Goal: Task Accomplishment & Management: Manage account settings

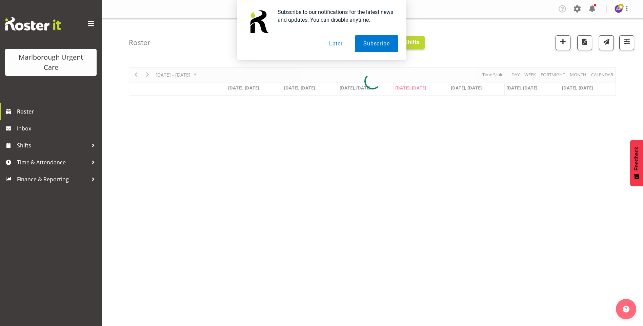
click at [335, 42] on button "Later" at bounding box center [335, 43] width 30 height 17
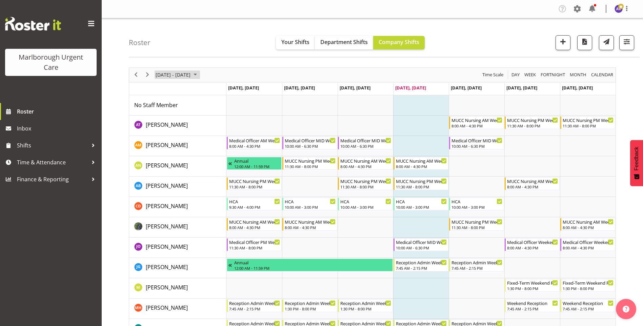
click at [171, 71] on span "[DATE] - [DATE]" at bounding box center [173, 74] width 36 height 8
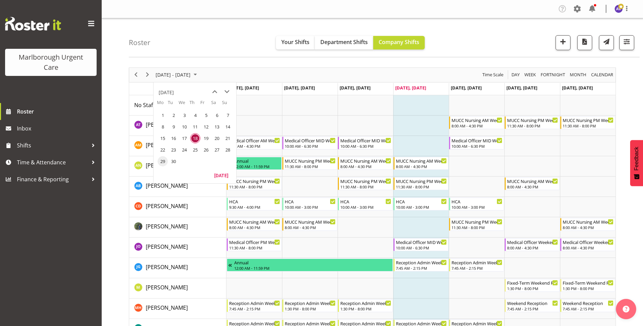
click at [162, 160] on span "29" at bounding box center [163, 161] width 10 height 10
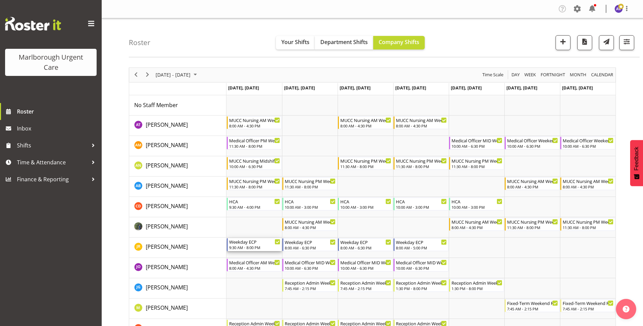
click at [238, 243] on div "Weekday ECP" at bounding box center [254, 241] width 51 height 7
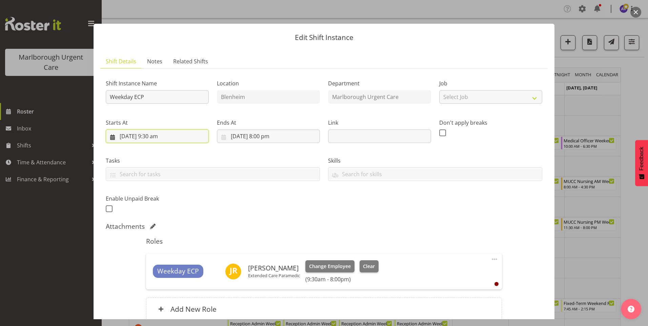
click at [167, 134] on input "29/09/2025, 9:30 am" at bounding box center [157, 136] width 103 height 14
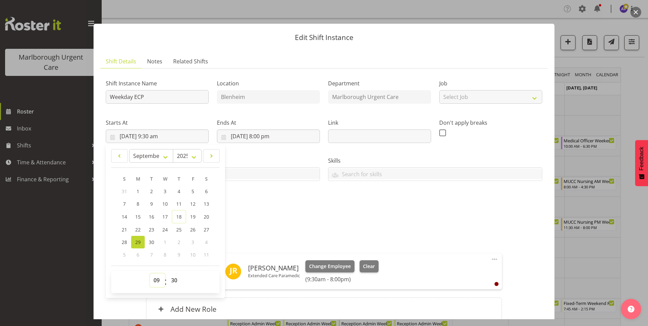
click at [156, 278] on select "00 01 02 03 04 05 06 07 08 09 10 11 12 13 14 15 16 17 18 19 20 21 22 23" at bounding box center [157, 280] width 15 height 14
select select "8"
click at [150, 273] on select "00 01 02 03 04 05 06 07 08 09 10 11 12 13 14 15 16 17 18 19 20 21 22 23" at bounding box center [157, 280] width 15 height 14
type input "29/09/2025, 8:30 am"
click at [174, 280] on select "00 01 02 03 04 05 06 07 08 09 10 11 12 13 14 15 16 17 18 19 20 21 22 23 24 25 2…" at bounding box center [174, 280] width 15 height 14
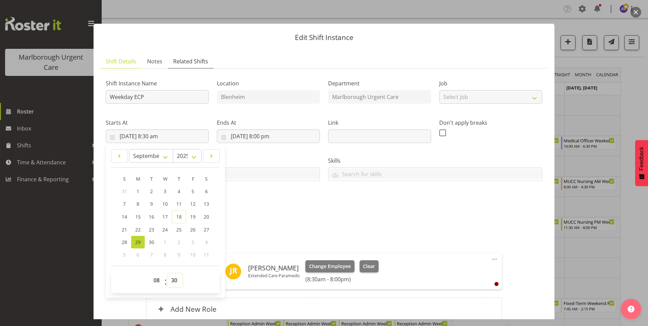
select select "0"
click at [167, 273] on select "00 01 02 03 04 05 06 07 08 09 10 11 12 13 14 15 16 17 18 19 20 21 22 23 24 25 2…" at bounding box center [174, 280] width 15 height 14
type input "29/09/2025, 8:00 am"
click at [276, 209] on div "Shift Instance Name Weekday ECP Location Blenheim Department Marlborough Urgent…" at bounding box center [324, 144] width 444 height 148
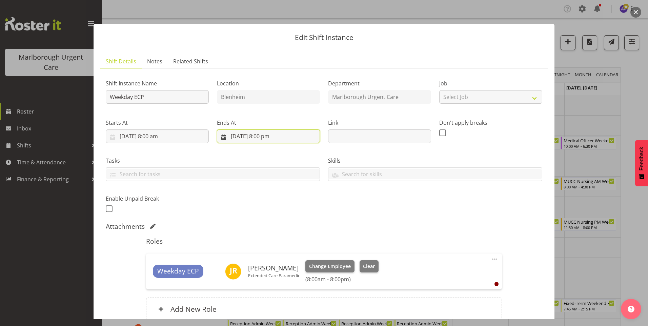
click at [268, 135] on input "29/09/2025, 8:00 pm" at bounding box center [268, 136] width 103 height 14
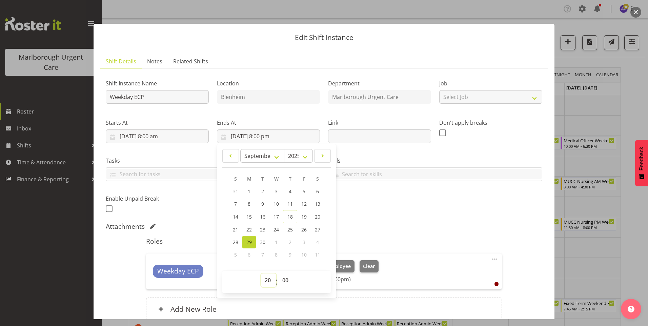
click at [267, 282] on select "00 01 02 03 04 05 06 07 08 09 10 11 12 13 14 15 16 17 18 19 20 21 22 23" at bounding box center [268, 280] width 15 height 14
select select "18"
click at [261, 273] on select "00 01 02 03 04 05 06 07 08 09 10 11 12 13 14 15 16 17 18 19 20 21 22 23" at bounding box center [268, 280] width 15 height 14
type input "29/09/2025, 6:00 pm"
click at [284, 282] on select "00 01 02 03 04 05 06 07 08 09 10 11 12 13 14 15 16 17 18 19 20 21 22 23 24 25 2…" at bounding box center [285, 280] width 15 height 14
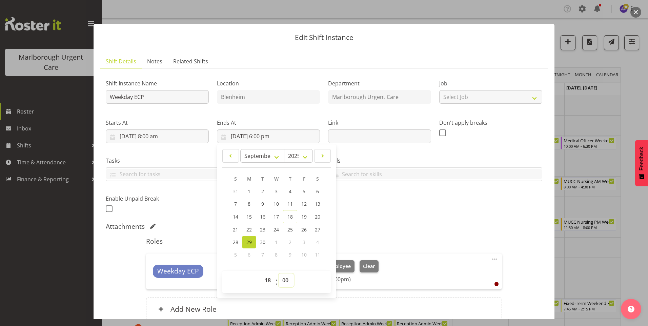
select select "30"
click at [278, 273] on select "00 01 02 03 04 05 06 07 08 09 10 11 12 13 14 15 16 17 18 19 20 21 22 23 24 25 2…" at bounding box center [285, 280] width 15 height 14
type input "29/09/2025, 6:30 pm"
click at [367, 214] on div "Shift Instance Name Weekday ECP Location Blenheim Department Marlborough Urgent…" at bounding box center [324, 144] width 444 height 148
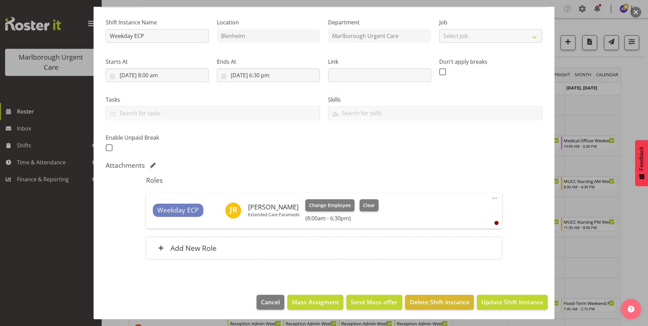
scroll to position [62, 0]
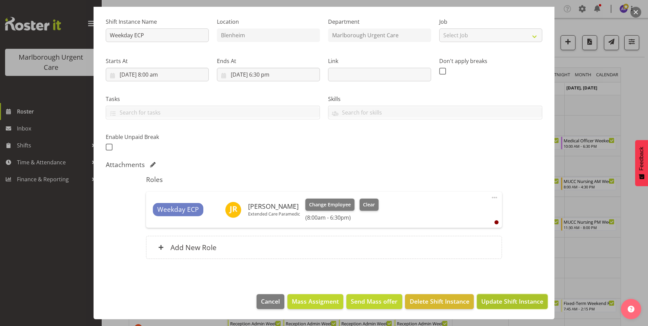
click at [492, 298] on span "Update Shift Instance" at bounding box center [512, 301] width 62 height 9
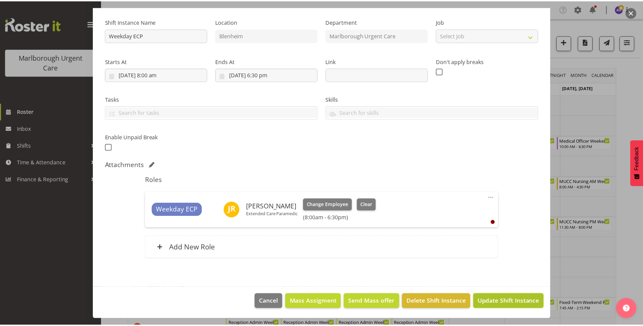
scroll to position [35, 0]
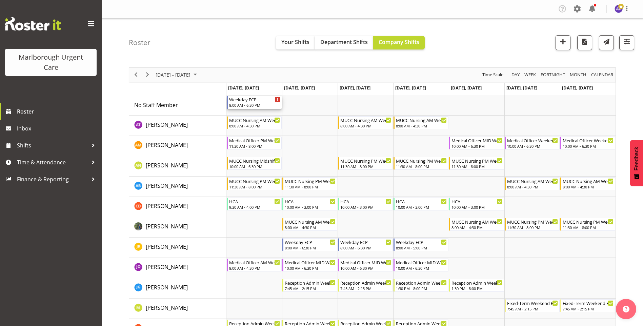
click at [242, 104] on div "8:00 AM - 6:30 PM" at bounding box center [254, 104] width 51 height 5
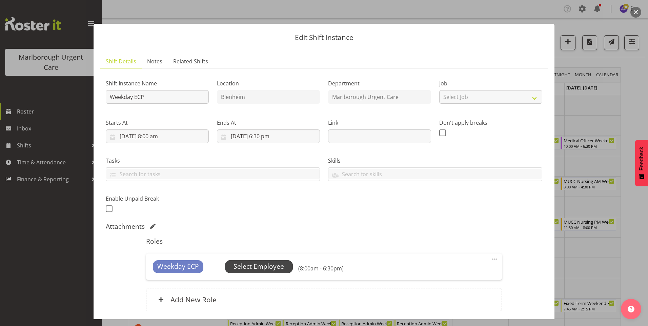
click at [256, 265] on span "Select Employee" at bounding box center [258, 267] width 50 height 10
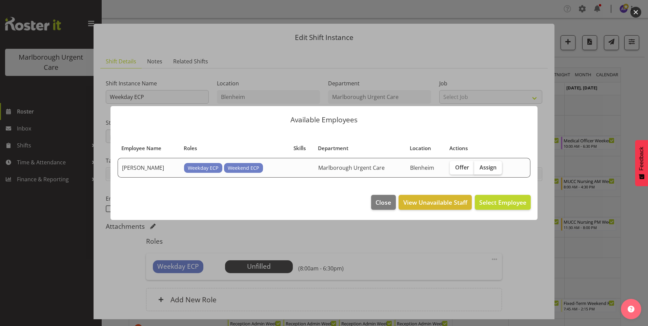
click at [483, 164] on span "Assign" at bounding box center [487, 167] width 17 height 7
click at [478, 165] on input "Assign" at bounding box center [476, 167] width 4 height 4
checkbox input "true"
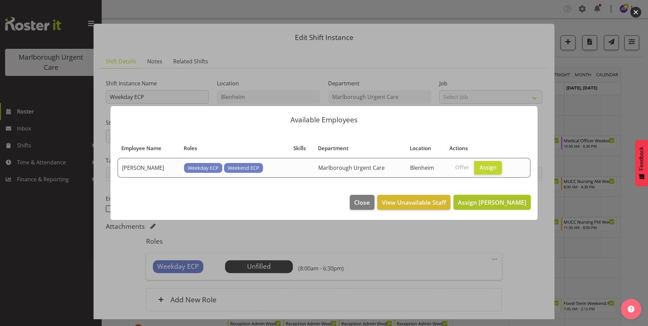
drag, startPoint x: 500, startPoint y: 205, endPoint x: 507, endPoint y: 208, distance: 6.9
click at [500, 205] on span "Assign Jacinta Rangi" at bounding box center [492, 202] width 68 height 8
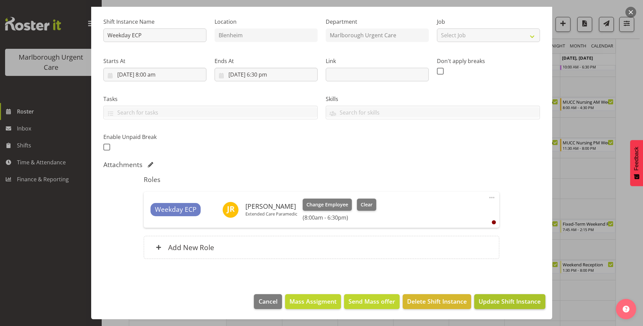
scroll to position [136, 0]
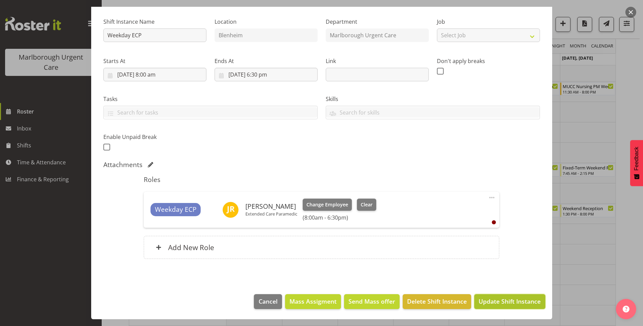
click at [491, 299] on span "Update Shift Instance" at bounding box center [509, 301] width 62 height 9
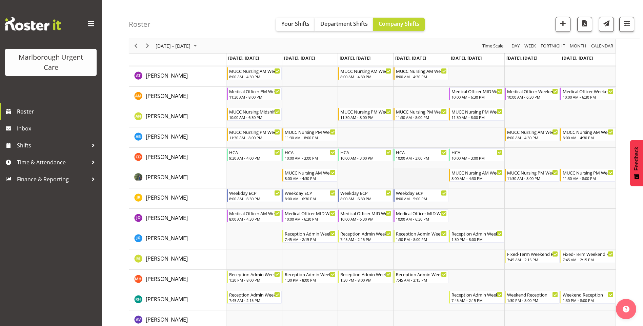
scroll to position [68, 0]
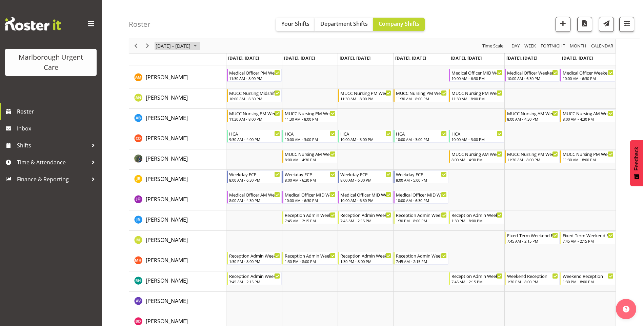
click at [186, 45] on span "Sep 29 - Oct 05, 2025" at bounding box center [173, 46] width 36 height 8
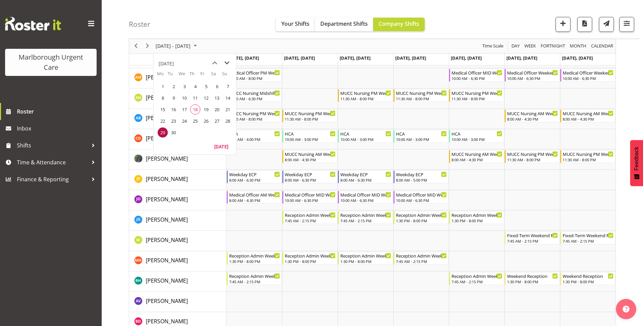
click at [226, 62] on span "next month" at bounding box center [227, 63] width 12 height 12
click at [165, 98] on span "6" at bounding box center [163, 98] width 10 height 10
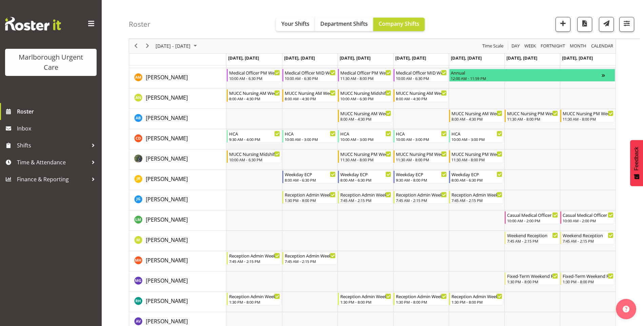
scroll to position [34, 0]
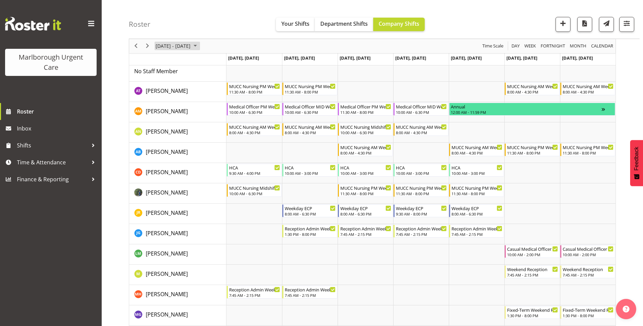
click at [169, 43] on span "October 06 - 12, 2025" at bounding box center [173, 46] width 36 height 8
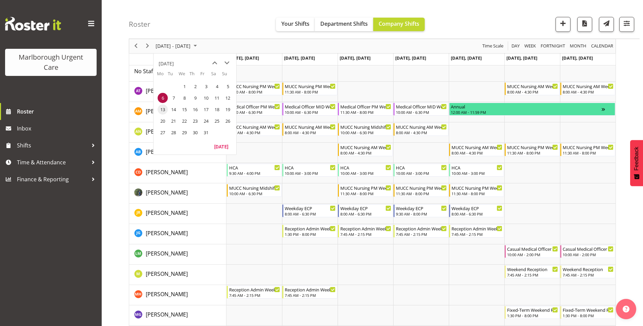
click at [162, 109] on span "13" at bounding box center [163, 109] width 10 height 10
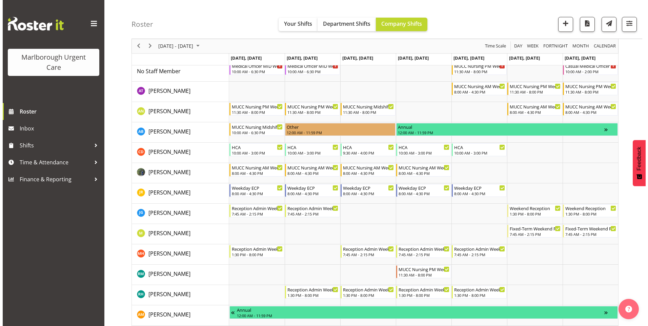
scroll to position [68, 0]
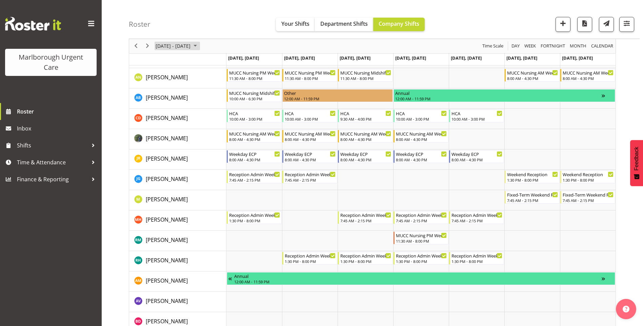
click at [184, 42] on span "October 13 - 19, 2025" at bounding box center [173, 46] width 36 height 8
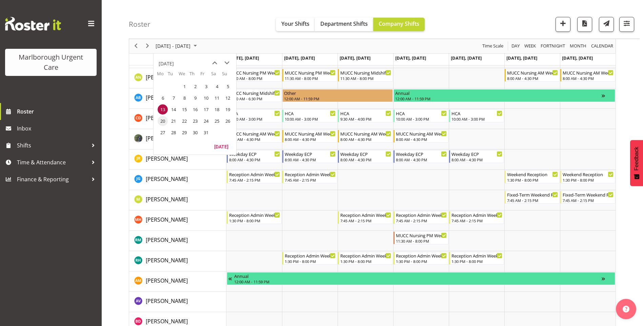
click at [162, 125] on span "20" at bounding box center [163, 121] width 10 height 10
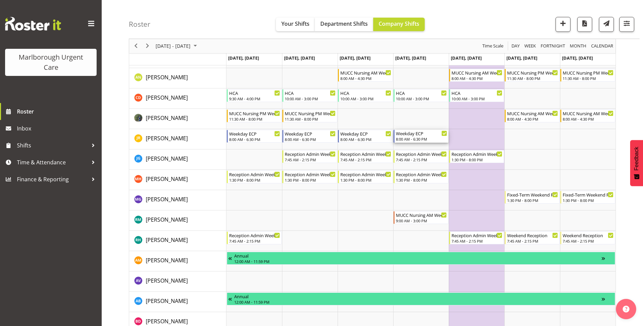
click at [420, 138] on div "8:00 AM - 6:30 PM" at bounding box center [421, 138] width 51 height 5
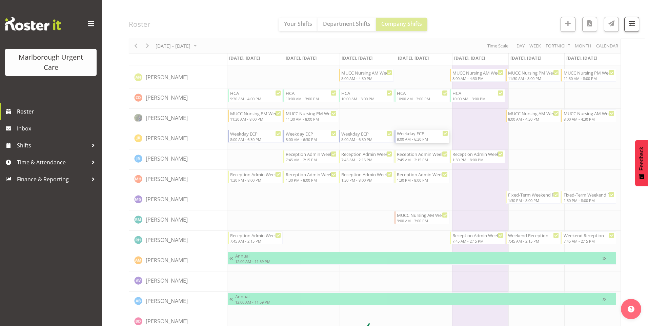
select select "9"
select select "2025"
select select "18"
select select "30"
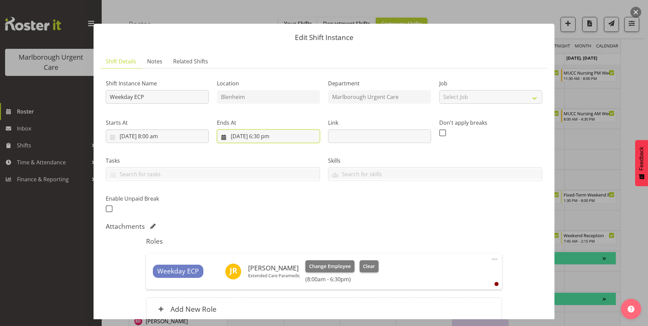
click at [263, 134] on input "23/10/2025, 6:30 pm" at bounding box center [268, 136] width 103 height 14
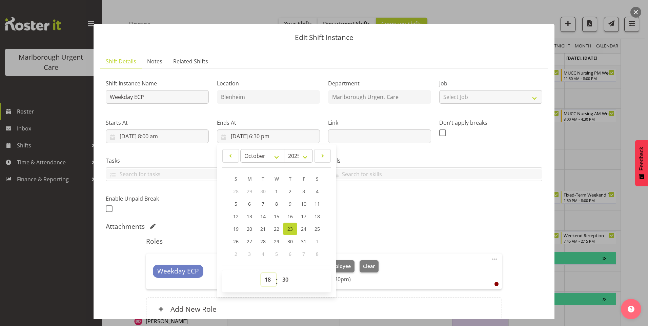
click at [266, 279] on select "00 01 02 03 04 05 06 07 08 09 10 11 12 13 14 15 16 17 18 19 20 21 22 23" at bounding box center [268, 280] width 15 height 14
select select "17"
type input "23/10/2025, 5:30 pm"
click at [284, 279] on select "00 01 02 03 04 05 06 07 08 09 10 11 12 13 14 15 16 17 18 19 20 21 22 23 24 25 2…" at bounding box center [285, 280] width 15 height 14
select select "0"
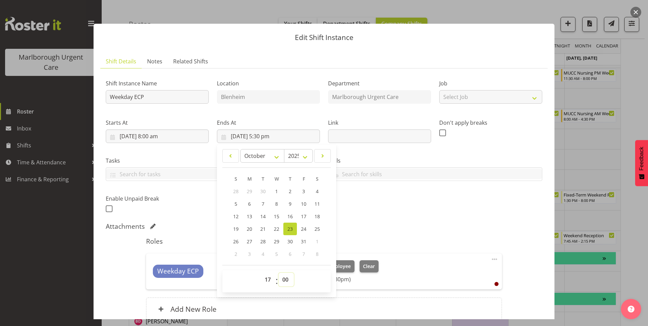
click at [278, 273] on select "00 01 02 03 04 05 06 07 08 09 10 11 12 13 14 15 16 17 18 19 20 21 22 23 24 25 2…" at bounding box center [285, 280] width 15 height 14
type input "23/10/2025, 5:00 pm"
click at [364, 152] on div "Skills" at bounding box center [435, 166] width 222 height 38
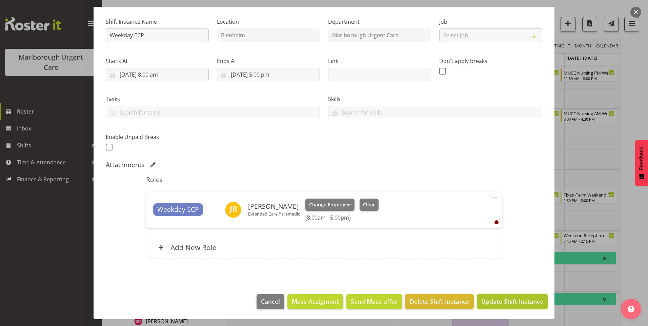
click at [494, 300] on span "Update Shift Instance" at bounding box center [512, 301] width 62 height 9
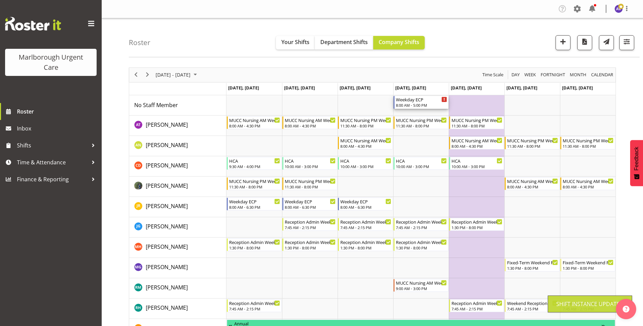
click at [413, 105] on div "8:00 AM - 5:00 PM" at bounding box center [421, 104] width 51 height 5
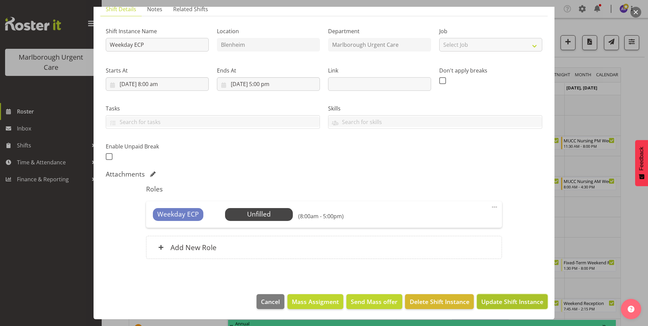
click at [486, 303] on span "Update Shift Instance" at bounding box center [512, 301] width 62 height 9
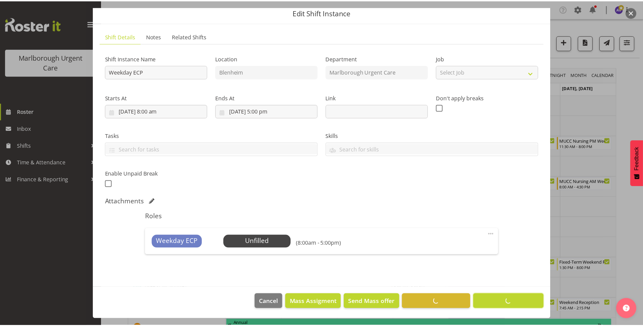
scroll to position [25, 0]
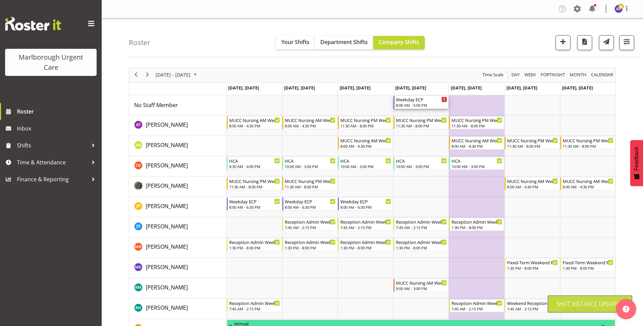
click at [411, 102] on div "Weekday ECP" at bounding box center [421, 99] width 51 height 7
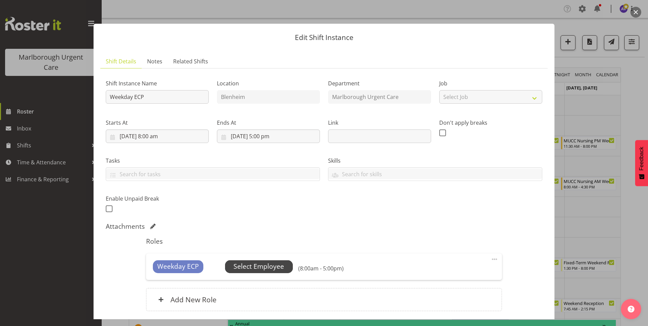
click at [267, 266] on span "Select Employee" at bounding box center [258, 267] width 50 height 10
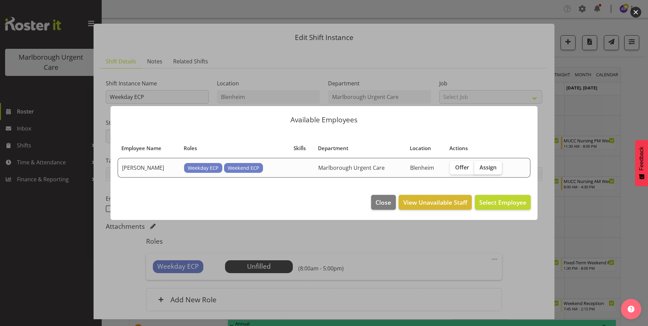
click at [482, 170] on span "Assign" at bounding box center [487, 167] width 17 height 7
click at [478, 169] on input "Assign" at bounding box center [476, 167] width 4 height 4
checkbox input "true"
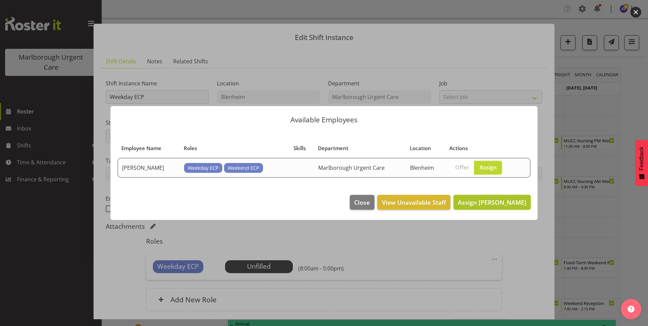
click at [496, 201] on span "Assign Jacinta Rangi" at bounding box center [492, 202] width 68 height 8
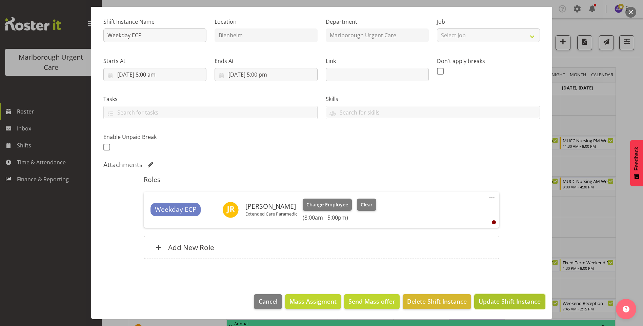
click at [507, 304] on span "Update Shift Instance" at bounding box center [509, 301] width 62 height 9
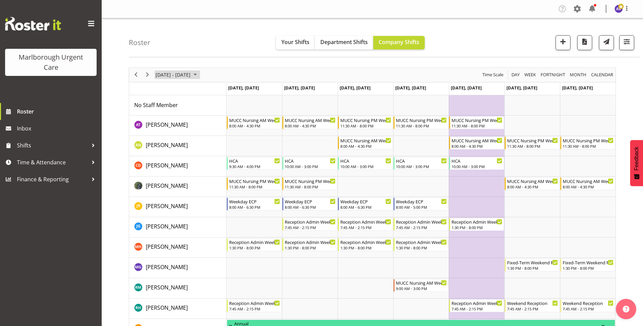
click at [167, 75] on span "October 20 - 26, 2025" at bounding box center [173, 74] width 36 height 8
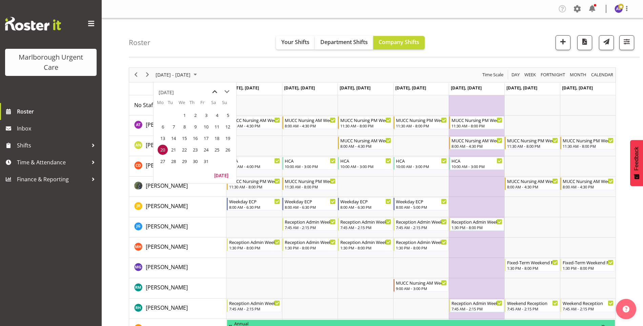
click at [219, 88] on span "previous month" at bounding box center [215, 92] width 12 height 12
click at [161, 159] on span "29" at bounding box center [163, 161] width 10 height 10
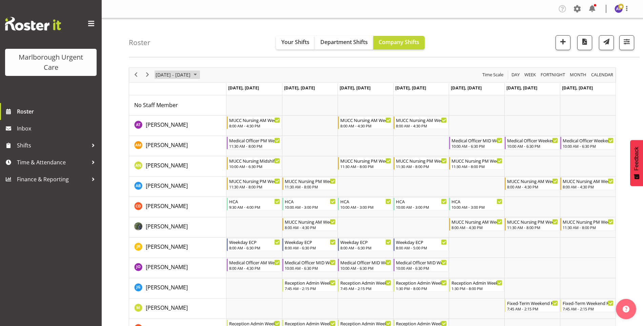
click at [175, 76] on span "Sep 29 - Oct 05, 2025" at bounding box center [173, 74] width 36 height 8
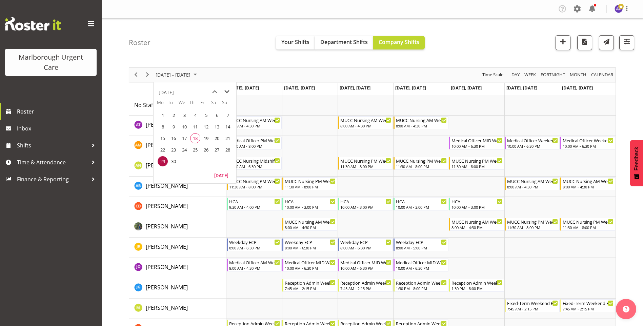
click at [224, 90] on span "next month" at bounding box center [227, 92] width 12 height 12
click at [166, 128] on span "6" at bounding box center [163, 127] width 10 height 10
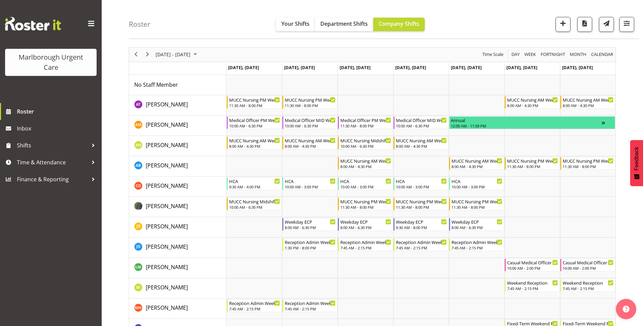
scroll to position [34, 0]
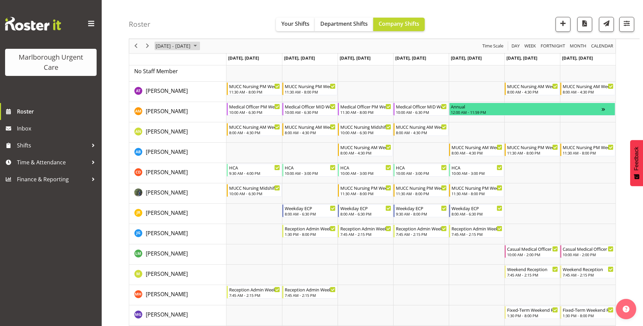
click at [167, 46] on span "October 06 - 12, 2025" at bounding box center [173, 46] width 36 height 8
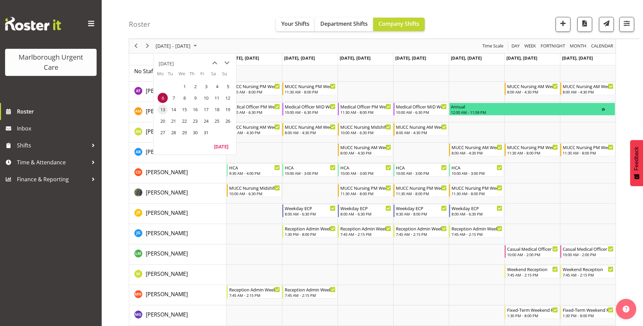
click at [164, 110] on span "13" at bounding box center [163, 109] width 10 height 10
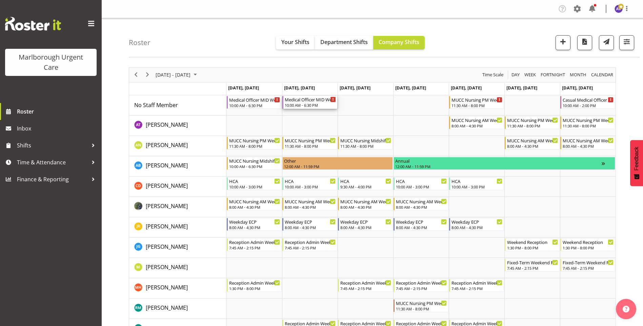
click at [304, 101] on div "Medical Officer MID Weekday" at bounding box center [310, 99] width 51 height 7
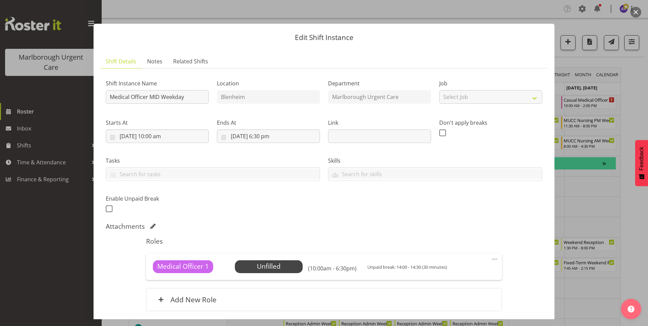
click at [635, 8] on button "button" at bounding box center [635, 12] width 11 height 11
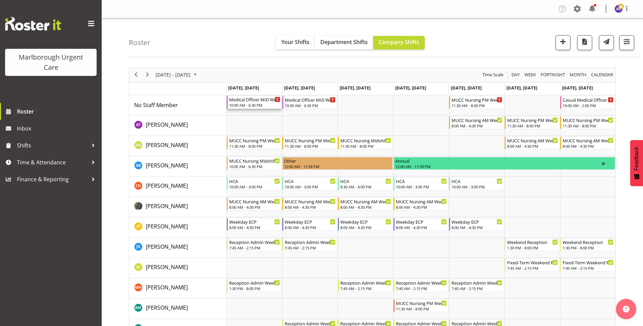
click at [255, 100] on div "Medical Officer MID Weekday" at bounding box center [254, 99] width 51 height 7
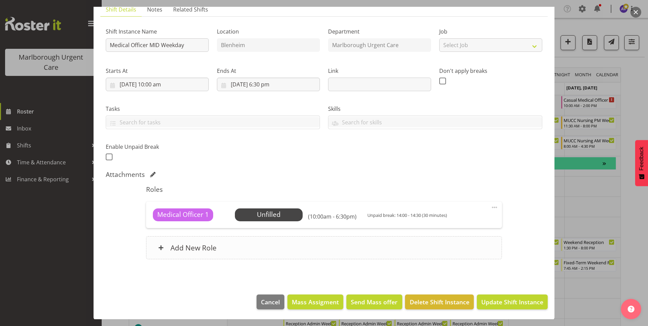
scroll to position [52, 0]
click at [436, 300] on span "Delete Shift Instance" at bounding box center [440, 301] width 60 height 9
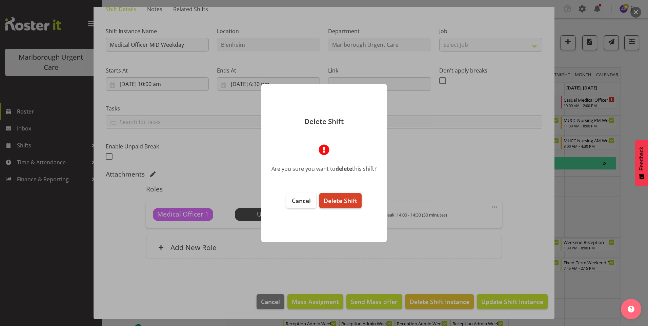
click at [344, 199] on span "Delete Shift" at bounding box center [341, 200] width 34 height 8
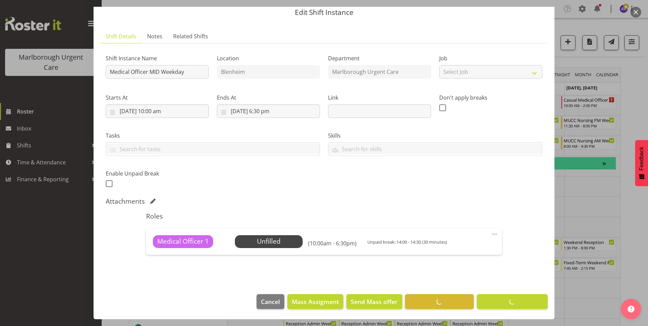
scroll to position [25, 0]
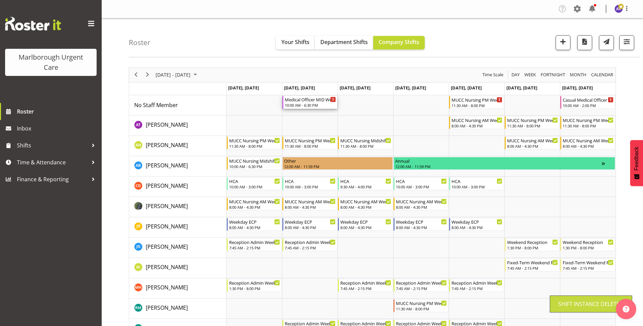
click at [311, 104] on div "10:00 AM - 6:30 PM" at bounding box center [310, 104] width 51 height 5
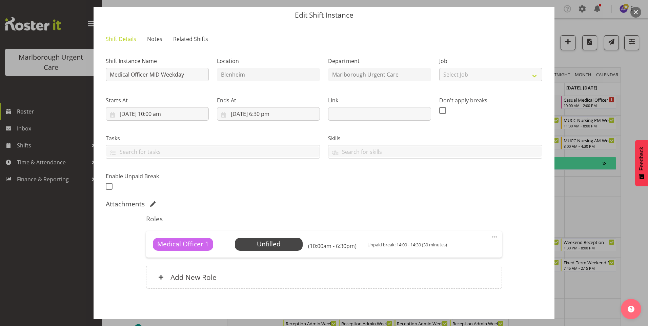
scroll to position [52, 0]
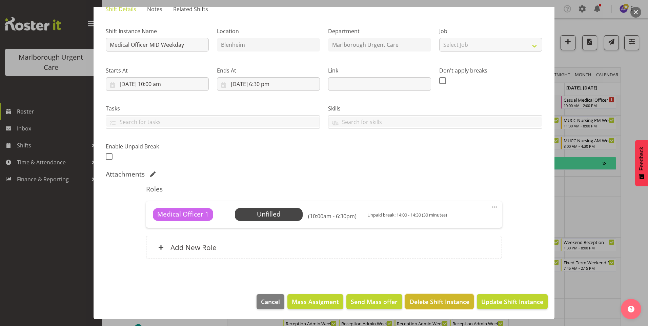
click at [445, 306] on span "Delete Shift Instance" at bounding box center [440, 301] width 60 height 9
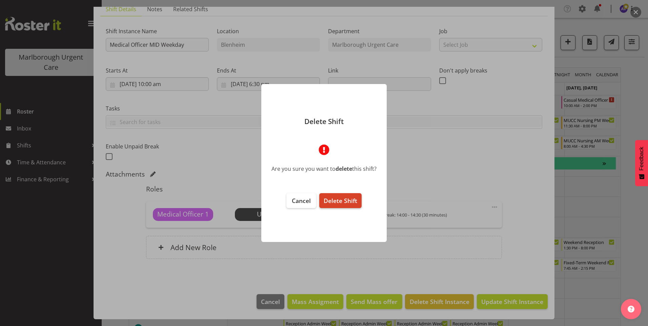
click at [339, 200] on span "Delete Shift" at bounding box center [341, 200] width 34 height 8
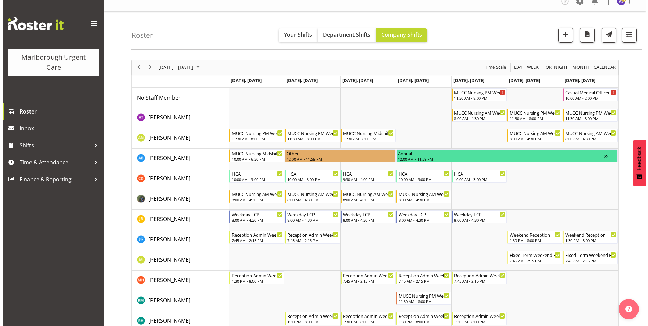
scroll to position [0, 0]
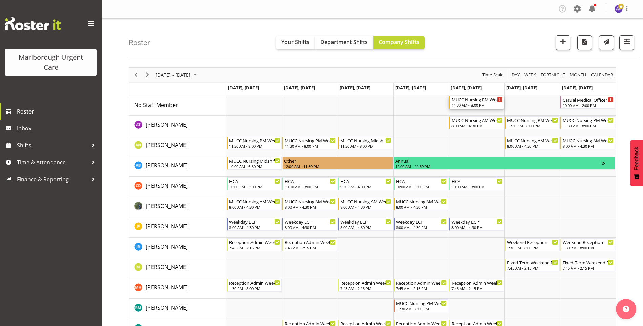
click at [460, 100] on div "MUCC Nursing PM Weekday" at bounding box center [476, 99] width 51 height 7
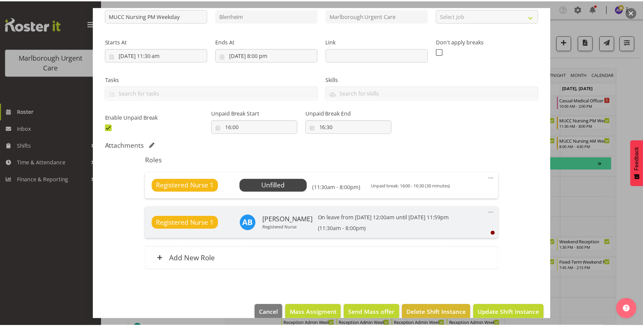
scroll to position [92, 0]
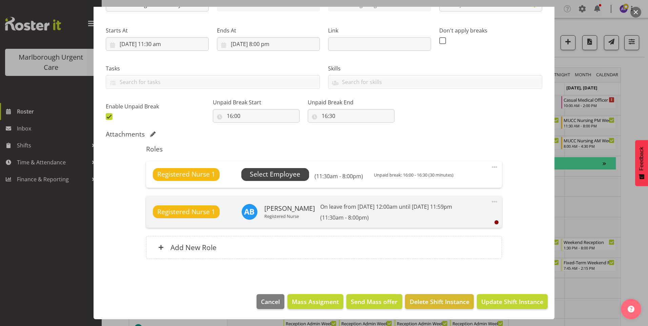
click at [293, 176] on span "Select Employee" at bounding box center [275, 174] width 50 height 10
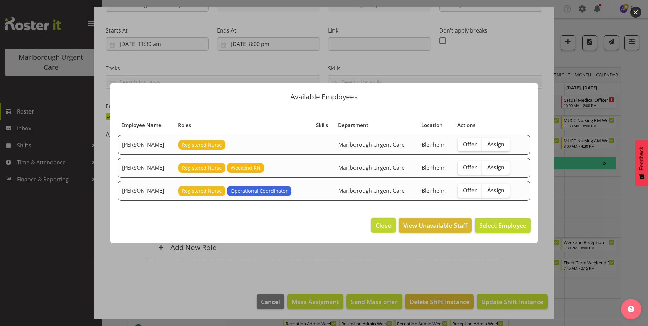
click at [385, 225] on span "Close" at bounding box center [383, 225] width 16 height 9
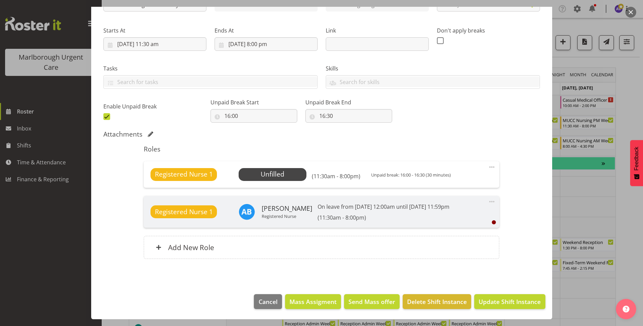
scroll to position [0, 0]
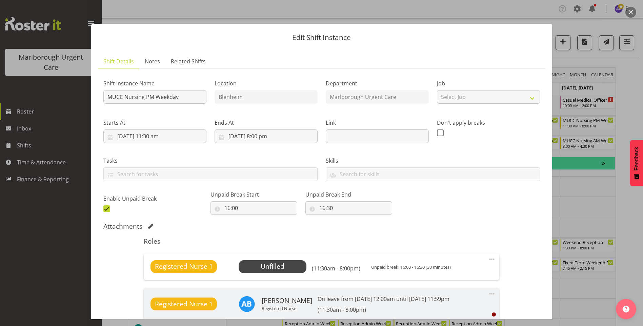
click at [629, 10] on button "button" at bounding box center [630, 12] width 11 height 11
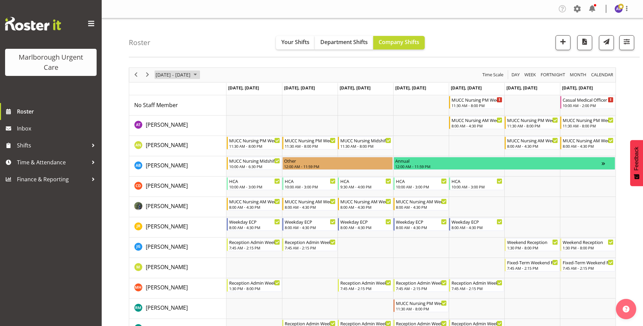
click at [159, 74] on span "October 13 - 19, 2025" at bounding box center [173, 74] width 36 height 8
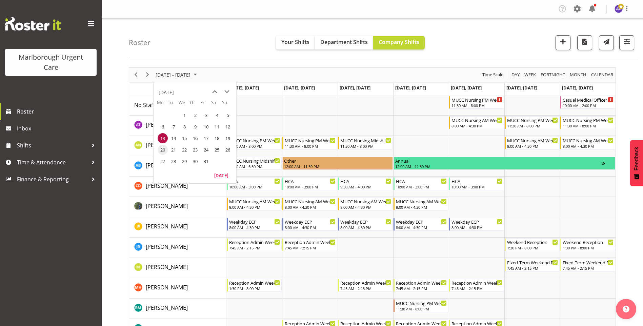
click at [162, 149] on span "20" at bounding box center [163, 150] width 10 height 10
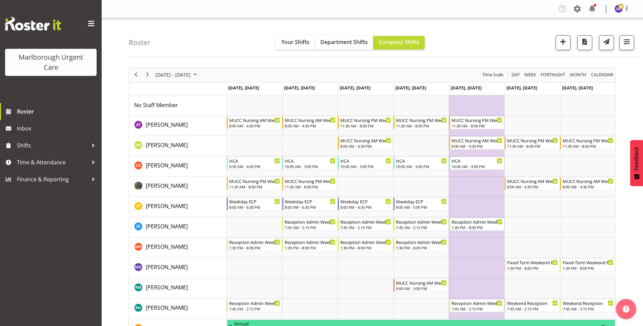
click at [480, 200] on td "Timeline Week of October 20, 2025" at bounding box center [477, 207] width 56 height 20
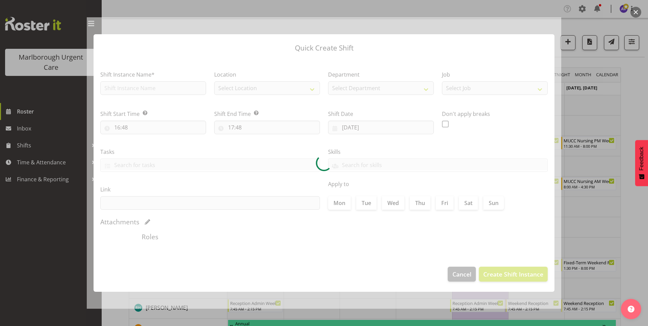
type input "24/10/2025"
checkbox input "true"
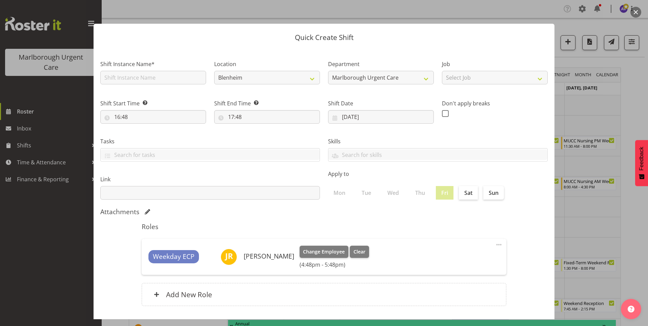
click at [635, 12] on button "button" at bounding box center [635, 12] width 11 height 11
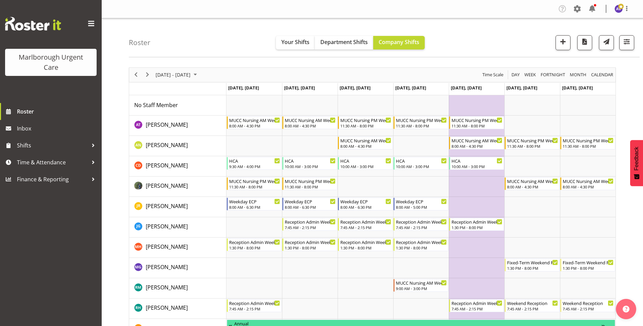
click at [468, 101] on td "Timeline Week of October 20, 2025" at bounding box center [477, 105] width 56 height 20
click at [467, 98] on td "Timeline Week of October 20, 2025" at bounding box center [477, 105] width 56 height 20
click at [474, 105] on td "Timeline Week of October 20, 2025" at bounding box center [477, 105] width 56 height 20
click at [562, 44] on span "button" at bounding box center [562, 41] width 9 height 9
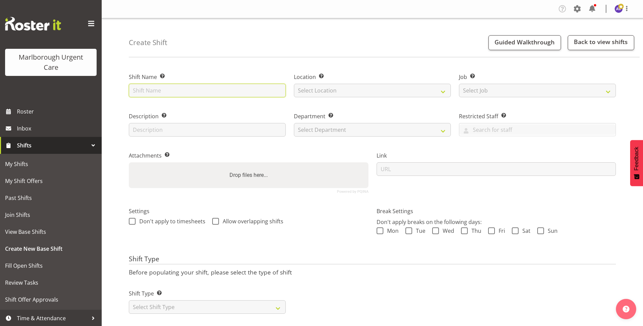
click at [152, 93] on input "text" at bounding box center [207, 91] width 157 height 14
type input "W"
type input "Casual Weekend Gp"
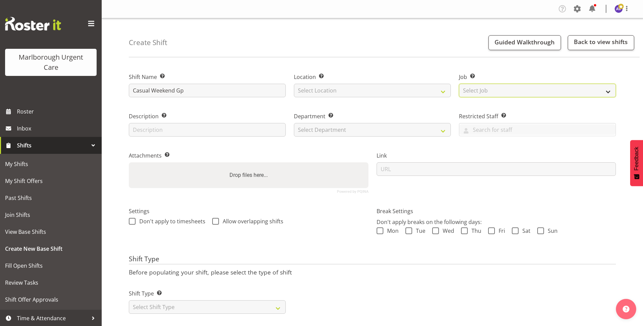
click at [469, 88] on select "Select Job Create new job" at bounding box center [537, 91] width 157 height 14
click at [467, 94] on select "Select Job Create new job" at bounding box center [537, 91] width 157 height 14
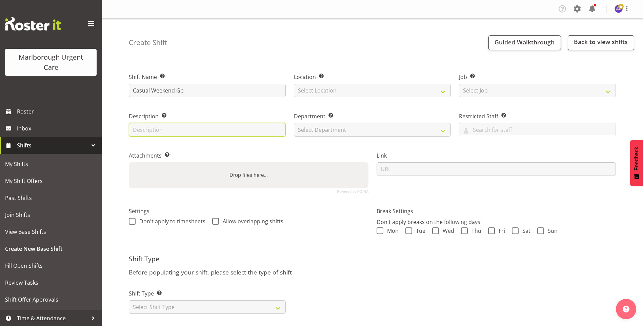
click at [188, 123] on input "text" at bounding box center [207, 130] width 157 height 14
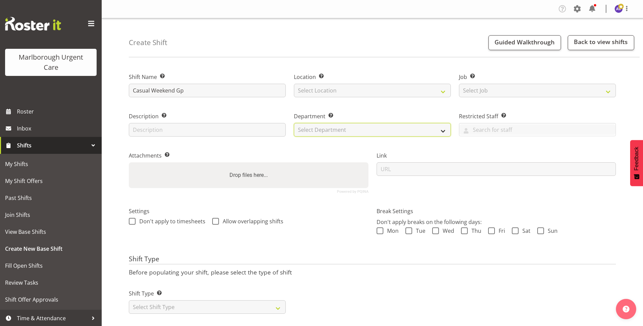
click at [312, 125] on select "Select Department Marlborough Urgent Care Haemodialysis Dialysis Unit" at bounding box center [372, 130] width 157 height 14
select select "925"
click at [294, 123] on select "Select Department Marlborough Urgent Care Haemodialysis Dialysis Unit" at bounding box center [372, 130] width 157 height 14
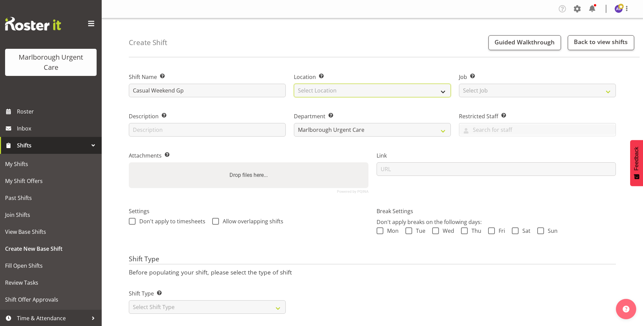
click at [317, 88] on select "Select Location Blenheim" at bounding box center [372, 91] width 157 height 14
select select "1282"
click at [294, 84] on select "Select Location Blenheim" at bounding box center [372, 91] width 157 height 14
click at [483, 133] on input "text" at bounding box center [537, 129] width 156 height 11
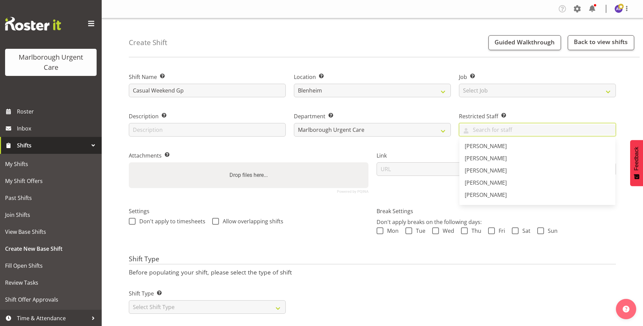
click at [467, 120] on label "Restricted Staff Select any staff whom you wish to restrict from this shift." at bounding box center [537, 116] width 157 height 8
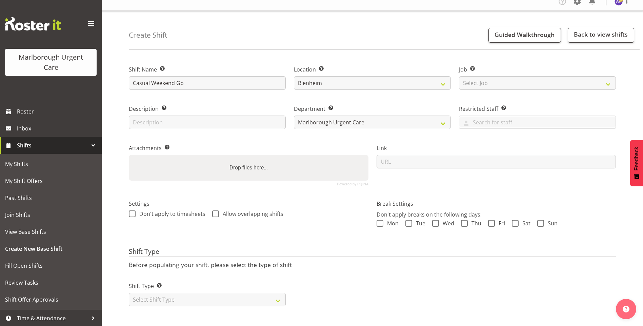
scroll to position [13, 0]
click at [162, 296] on select "Select Shift Type One Off Shift Recurring Shift Rotating Shift" at bounding box center [207, 300] width 157 height 14
select select "one_off"
click at [129, 293] on select "Select Shift Type One Off Shift Recurring Shift Rotating Shift" at bounding box center [207, 300] width 157 height 14
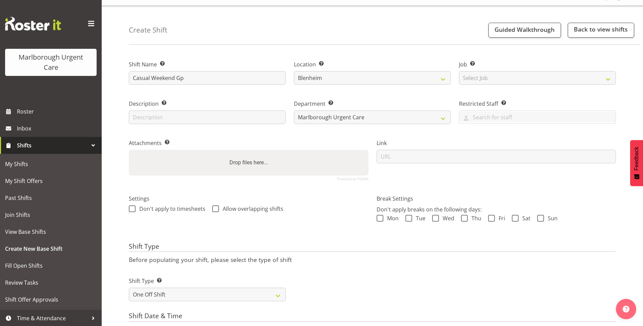
click at [323, 239] on form "Shift Name Enter a name for the shift (e.g. Day Shift). Casual Weekend Gp Locat…" at bounding box center [372, 290] width 487 height 479
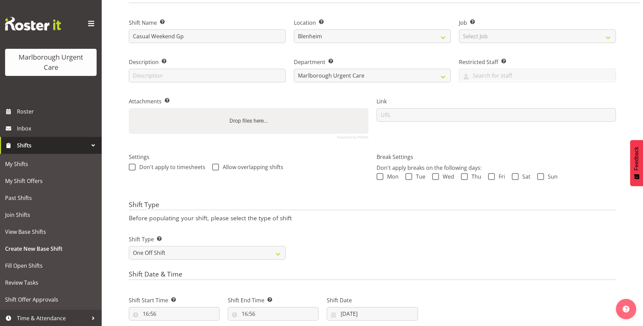
scroll to position [148, 0]
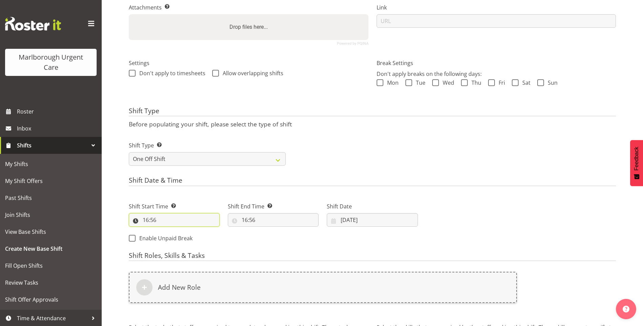
click at [151, 218] on input "16:56" at bounding box center [174, 220] width 91 height 14
click at [343, 223] on input "[DATE]" at bounding box center [372, 220] width 91 height 14
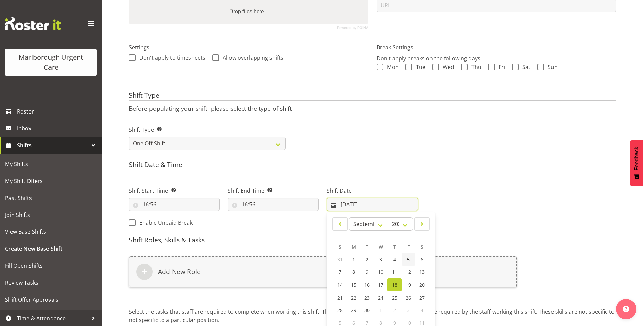
scroll to position [182, 0]
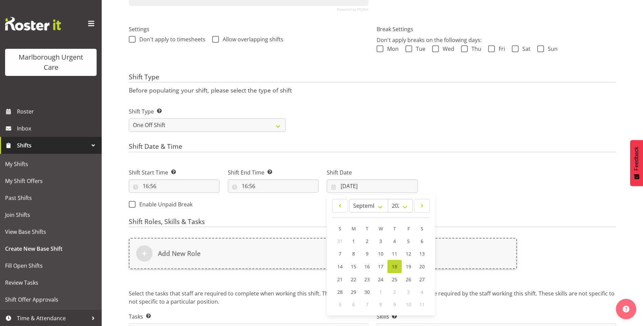
click at [467, 203] on div "Next Shifts" at bounding box center [521, 186] width 198 height 55
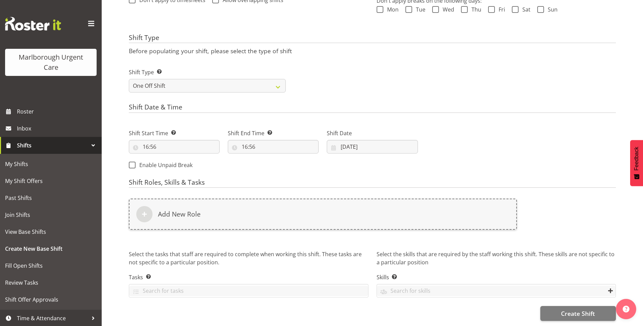
scroll to position [0, 0]
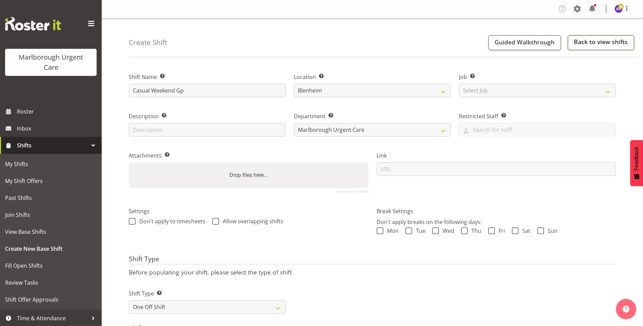
click at [583, 44] on link "Back to view shifts" at bounding box center [600, 42] width 66 height 15
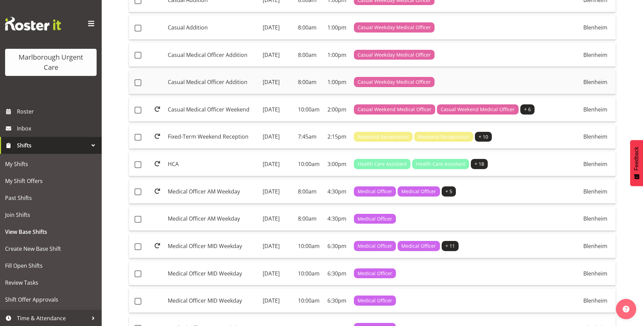
scroll to position [136, 0]
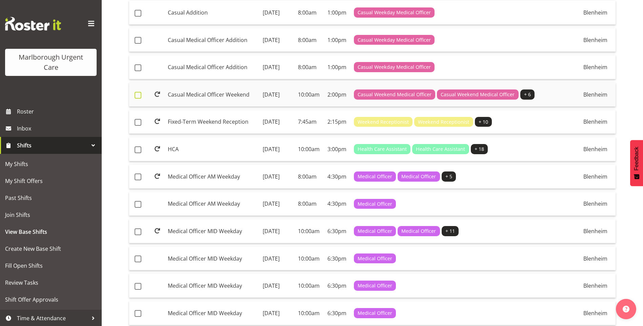
click at [138, 99] on span at bounding box center [137, 95] width 7 height 7
checkbox input "true"
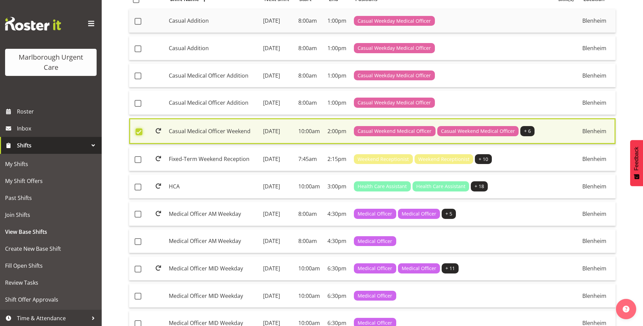
scroll to position [3, 0]
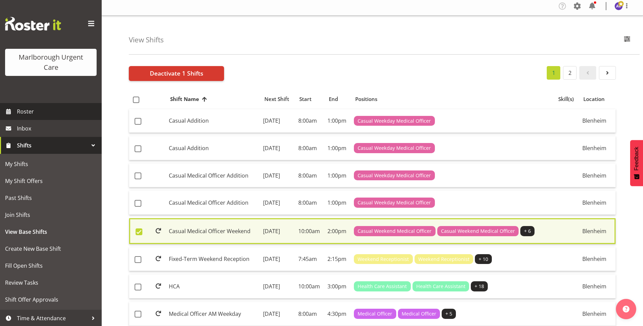
click at [29, 110] on span "Roster" at bounding box center [57, 111] width 81 height 10
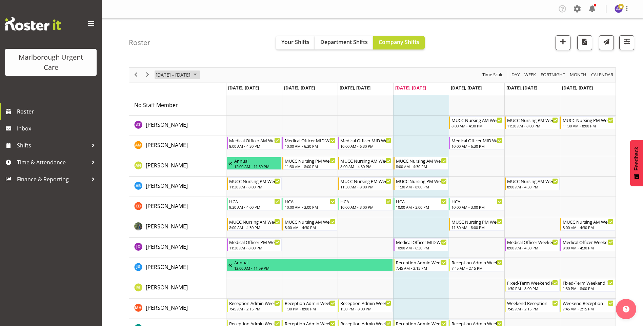
click at [180, 72] on span "September 15 - 21, 2025" at bounding box center [173, 74] width 36 height 8
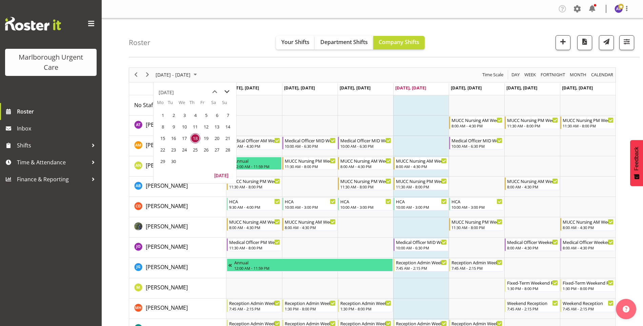
click at [227, 91] on span "next month" at bounding box center [227, 92] width 12 height 12
click at [205, 148] on span "24" at bounding box center [206, 150] width 10 height 10
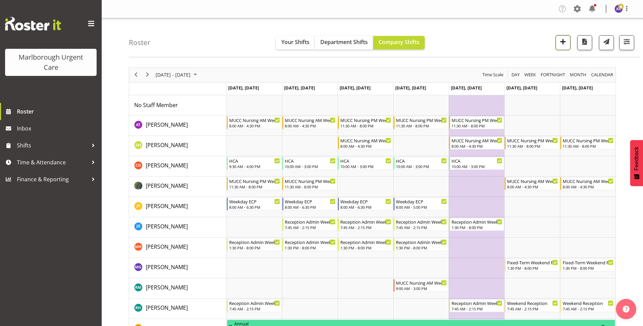
click at [566, 40] on span "button" at bounding box center [562, 41] width 9 height 9
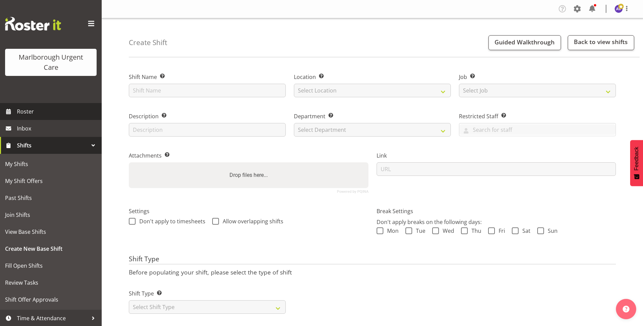
drag, startPoint x: 21, startPoint y: 112, endPoint x: 69, endPoint y: 109, distance: 47.9
click at [21, 112] on span "Roster" at bounding box center [57, 111] width 81 height 10
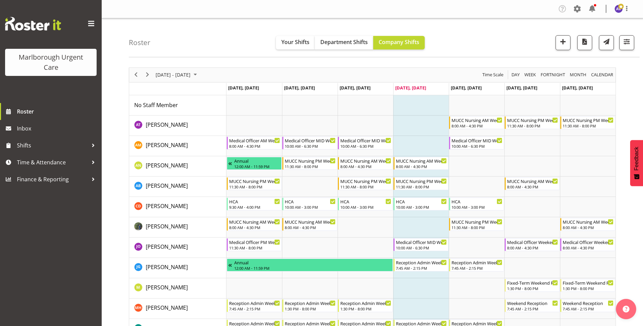
click at [154, 70] on div "[DATE] - [DATE]" at bounding box center [177, 75] width 48 height 14
click at [226, 92] on span "next month" at bounding box center [227, 92] width 12 height 12
click at [205, 147] on span "24" at bounding box center [206, 150] width 10 height 10
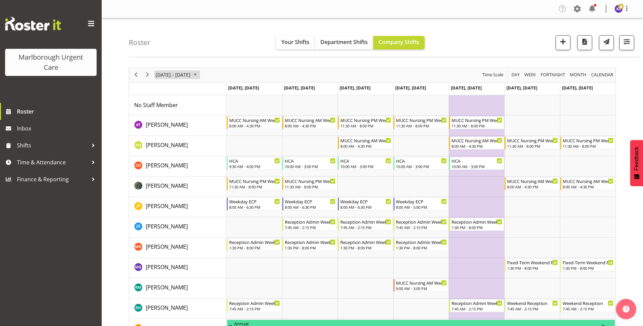
click at [164, 76] on span "[DATE] - [DATE]" at bounding box center [173, 74] width 36 height 8
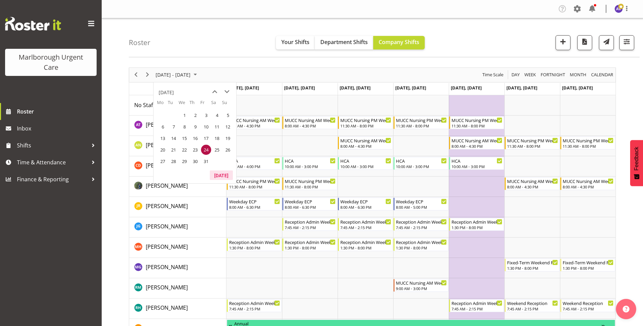
click at [217, 176] on button "Today" at bounding box center [221, 174] width 23 height 9
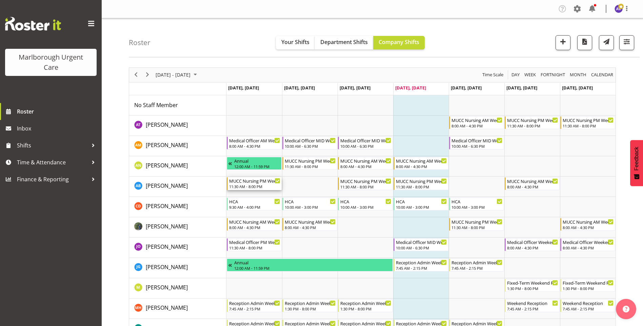
click at [252, 182] on div "MUCC Nursing PM Weekday" at bounding box center [254, 180] width 51 height 7
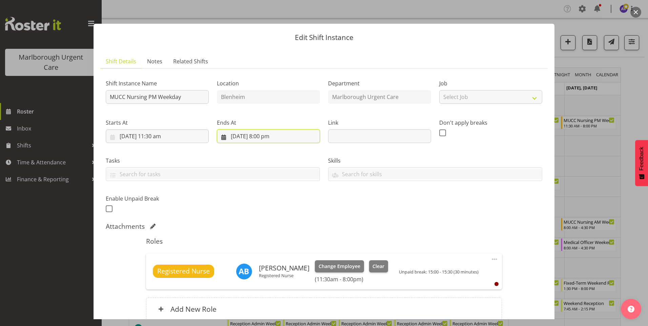
click at [268, 136] on input "15/09/2025, 8:00 pm" at bounding box center [268, 136] width 103 height 14
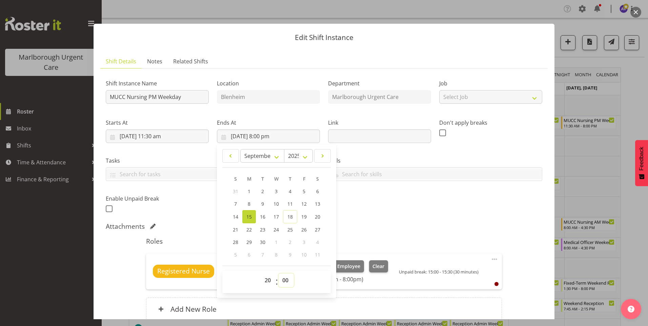
click at [291, 278] on select "00 01 02 03 04 05 06 07 08 09 10 11 12 13 14 15 16 17 18 19 20 21 22 23 24 25 2…" at bounding box center [285, 280] width 15 height 14
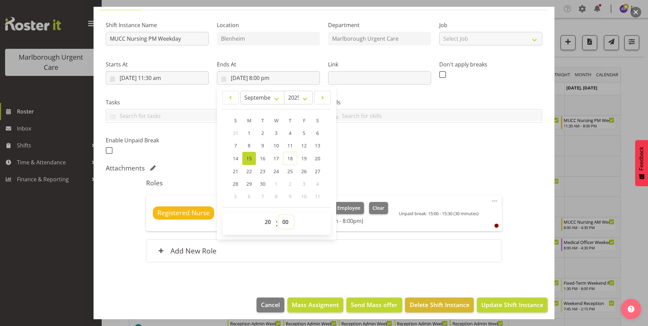
scroll to position [62, 0]
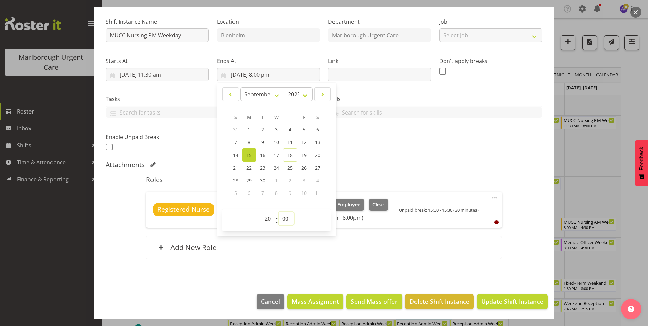
click at [288, 219] on select "00 01 02 03 04 05 06 07 08 09 10 11 12 13 14 15 16 17 18 19 20 21 22 23 24 25 2…" at bounding box center [285, 219] width 15 height 14
select select "45"
click at [278, 212] on select "00 01 02 03 04 05 06 07 08 09 10 11 12 13 14 15 16 17 18 19 20 21 22 23 24 25 2…" at bounding box center [285, 219] width 15 height 14
type input "[DATE] 8:45 pm"
click at [372, 177] on h5 "Roles" at bounding box center [323, 179] width 355 height 8
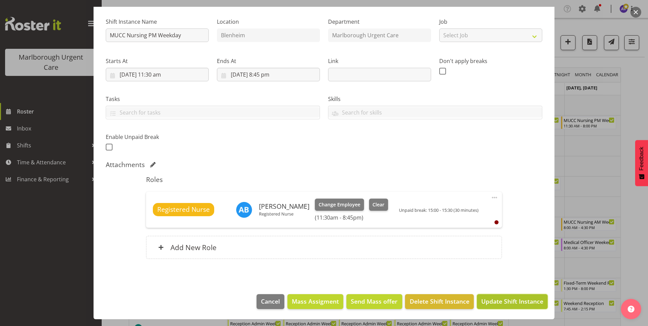
click at [500, 298] on span "Update Shift Instance" at bounding box center [512, 301] width 62 height 9
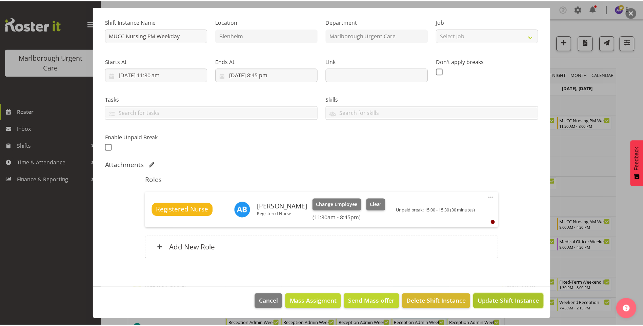
scroll to position [35, 0]
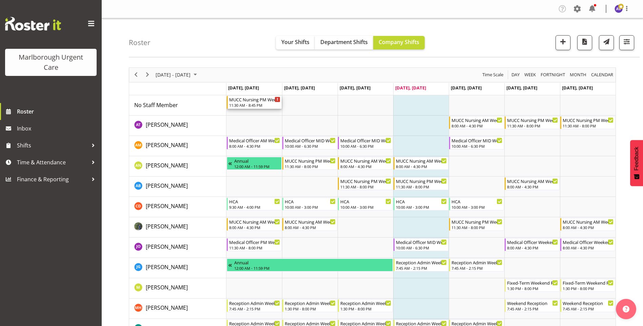
click at [250, 99] on div "MUCC Nursing PM Weekday" at bounding box center [254, 99] width 51 height 7
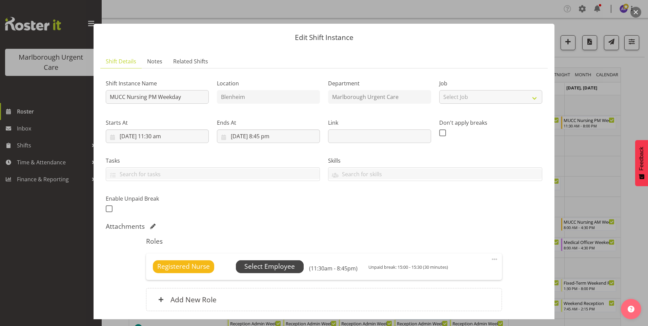
click at [287, 269] on span "Select Employee" at bounding box center [269, 267] width 50 height 10
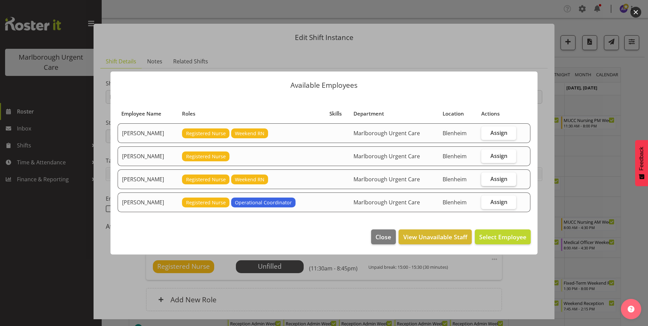
click at [501, 178] on span "Assign" at bounding box center [498, 178] width 17 height 7
click at [485, 178] on input "Assign" at bounding box center [483, 178] width 4 height 4
checkbox input "true"
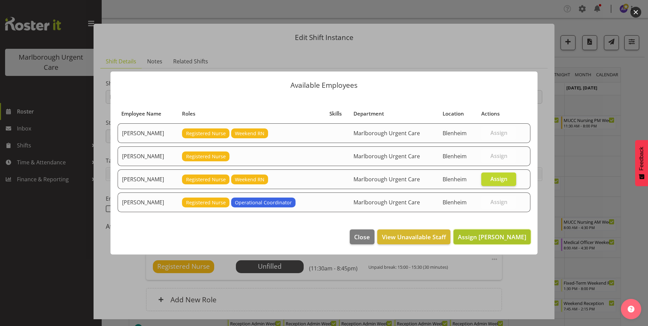
click at [488, 235] on span "Assign Andrew Brooks" at bounding box center [492, 237] width 68 height 8
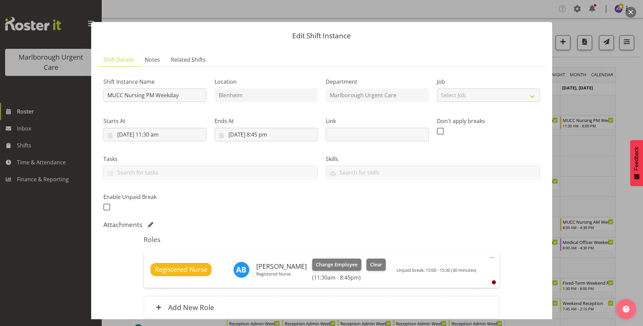
scroll to position [0, 0]
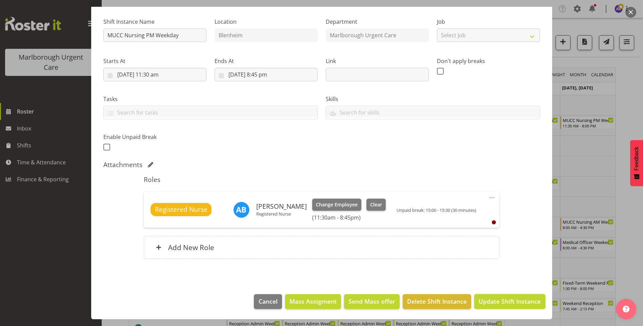
click at [497, 303] on span "Update Shift Instance" at bounding box center [509, 301] width 62 height 9
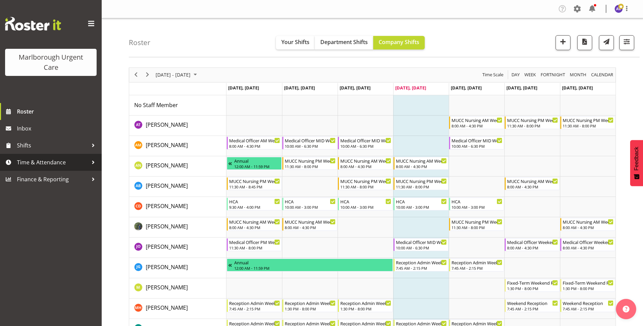
click at [41, 160] on span "Time & Attendance" at bounding box center [52, 162] width 71 height 10
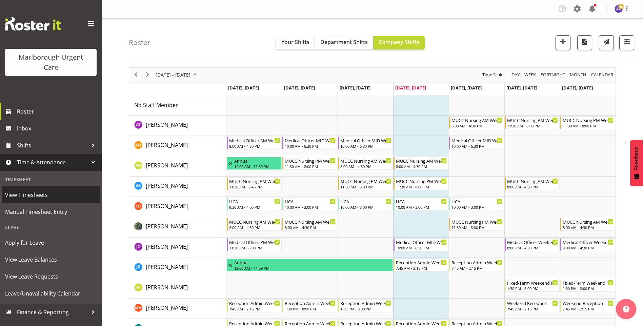
click at [41, 195] on span "View Timesheets" at bounding box center [50, 195] width 91 height 10
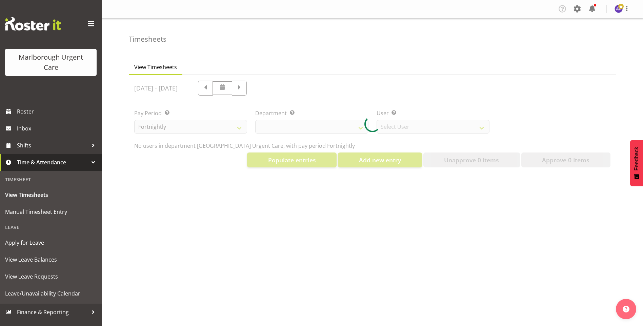
select select "925"
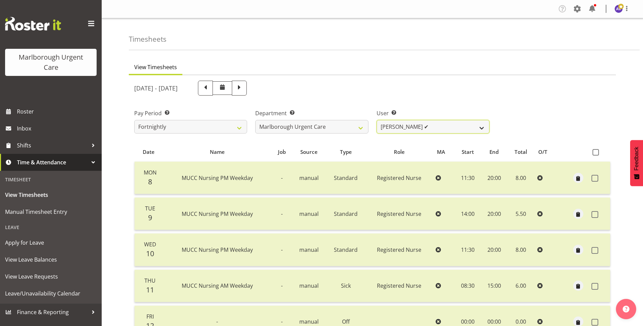
click at [424, 122] on select "[PERSON_NAME] ✔ [PERSON_NAME] ✔ [PERSON_NAME] ✔ [PERSON_NAME] ✔ [PERSON_NAME] ✔…" at bounding box center [432, 127] width 113 height 14
select select "11834"
click at [376, 120] on select "[PERSON_NAME] ✔ [PERSON_NAME] ✔ [PERSON_NAME] ✔ [PERSON_NAME] ✔ [PERSON_NAME] ✔…" at bounding box center [432, 127] width 113 height 14
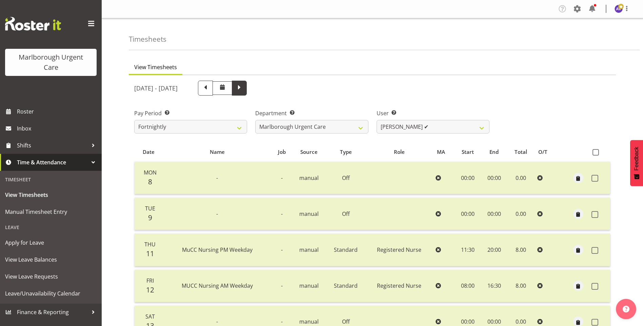
click at [244, 88] on span at bounding box center [239, 87] width 9 height 9
select select
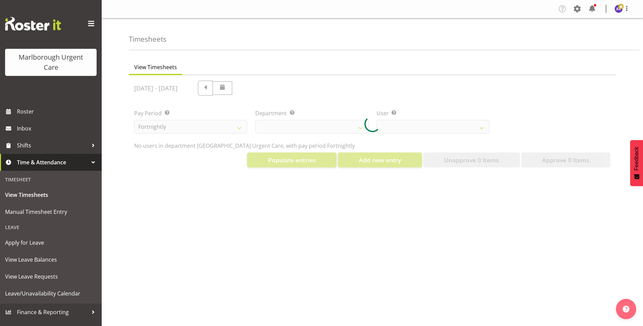
select select "925"
select select "11834"
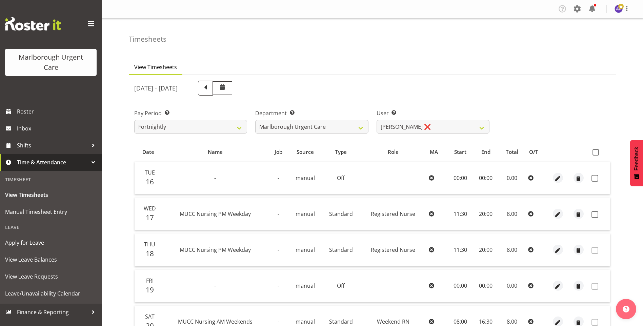
click at [226, 86] on span at bounding box center [222, 87] width 8 height 8
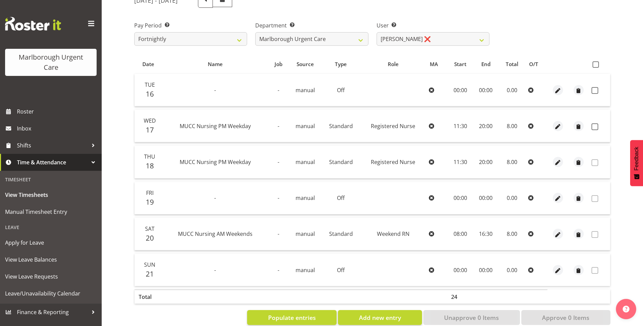
scroll to position [102, 0]
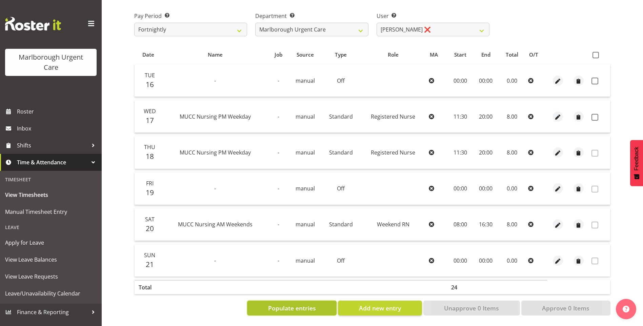
click at [287, 304] on span "Populate entries" at bounding box center [292, 308] width 48 height 9
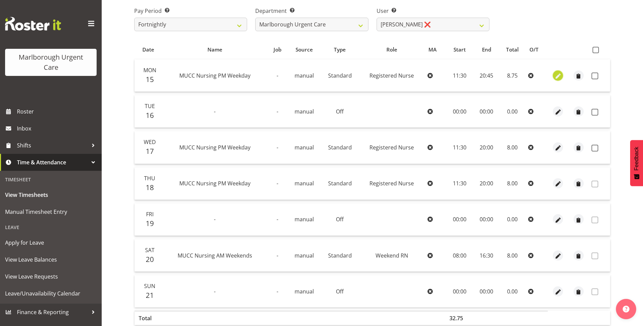
click at [558, 77] on span "button" at bounding box center [558, 76] width 8 height 8
select select "Standard"
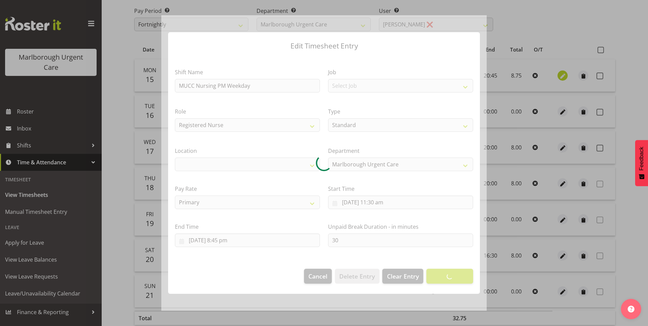
select select
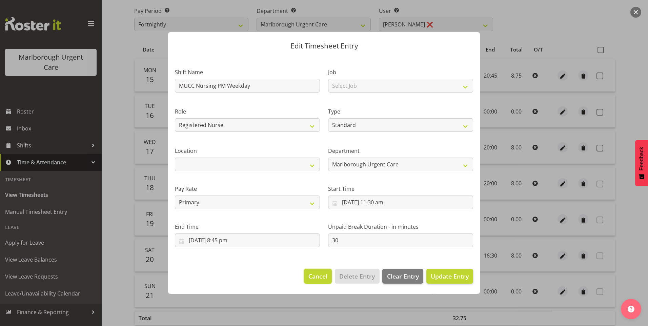
drag, startPoint x: 320, startPoint y: 279, endPoint x: 487, endPoint y: 251, distance: 170.0
click at [319, 279] on span "Cancel" at bounding box center [317, 276] width 19 height 9
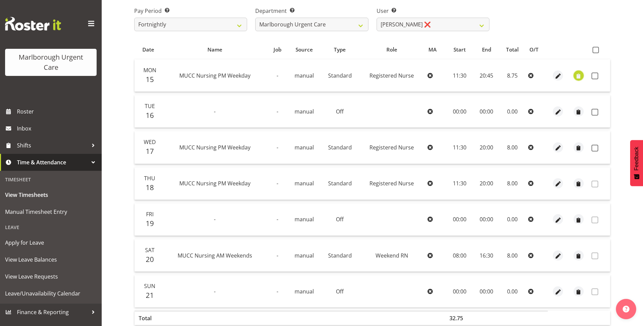
click at [579, 76] on span "button" at bounding box center [578, 76] width 8 height 8
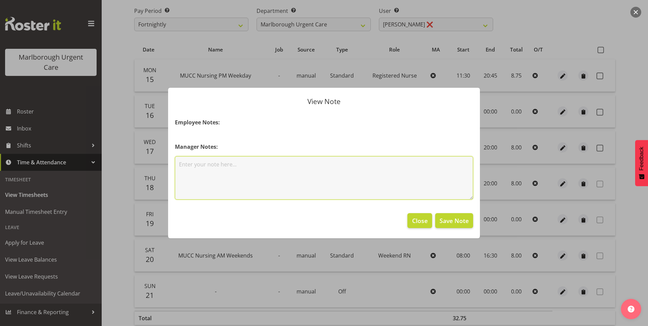
click at [356, 165] on textarea at bounding box center [324, 177] width 298 height 43
type textarea "Late finish - category 2 and 3's"
click at [445, 218] on span "Save Note" at bounding box center [453, 220] width 29 height 9
